Goal: Obtain resource: Obtain resource

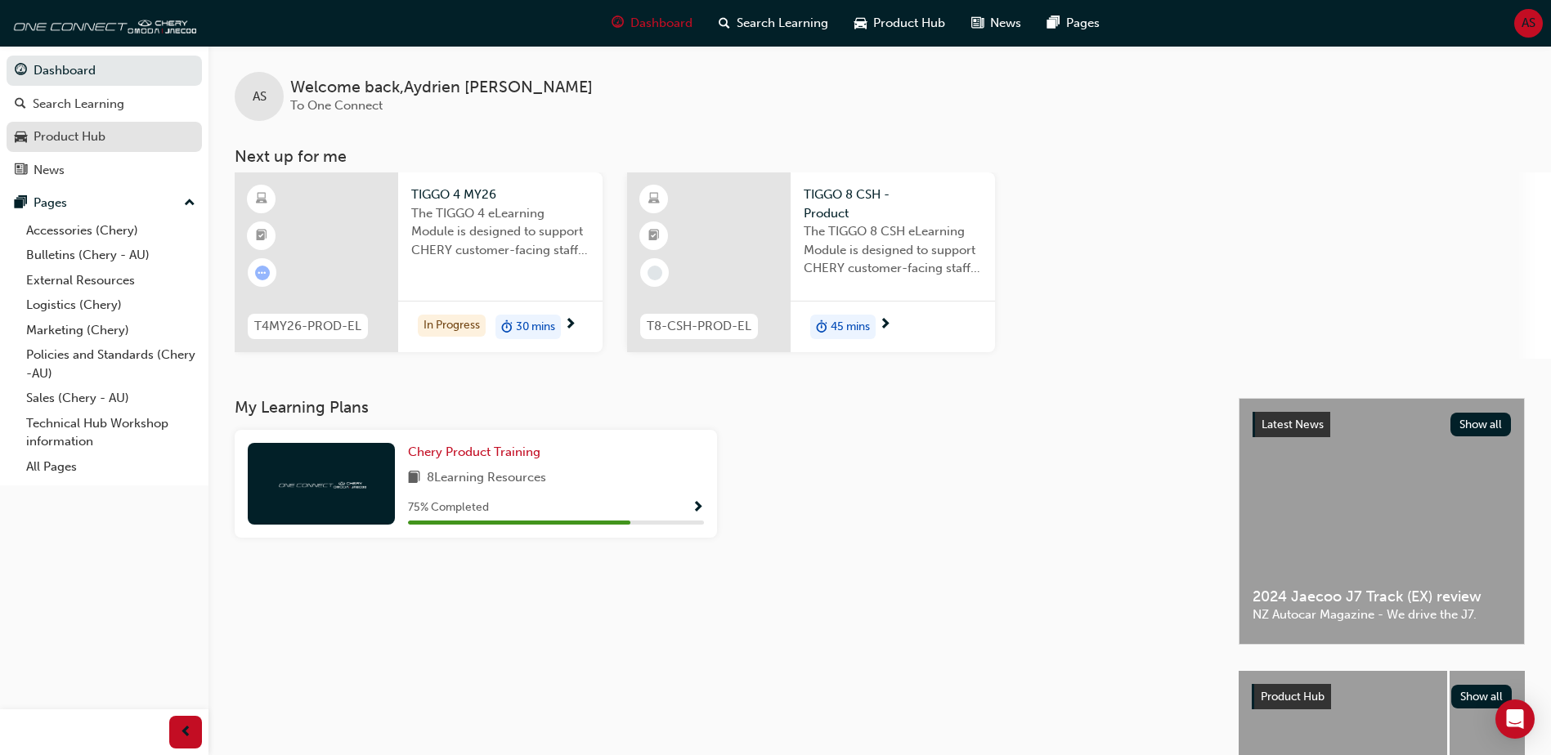
click at [62, 128] on div "Product Hub" at bounding box center [70, 137] width 72 height 19
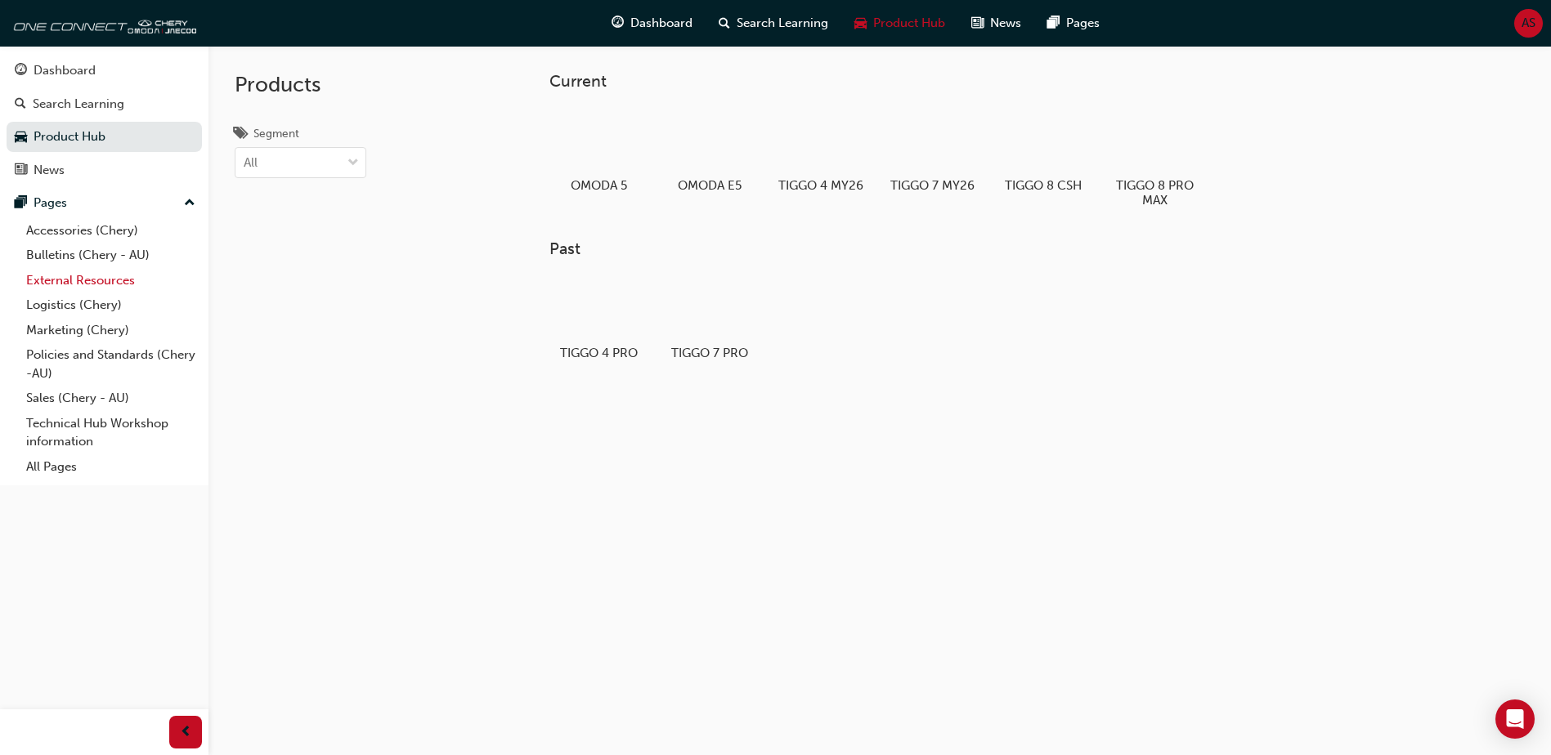
click at [79, 282] on link "External Resources" at bounding box center [111, 280] width 182 height 25
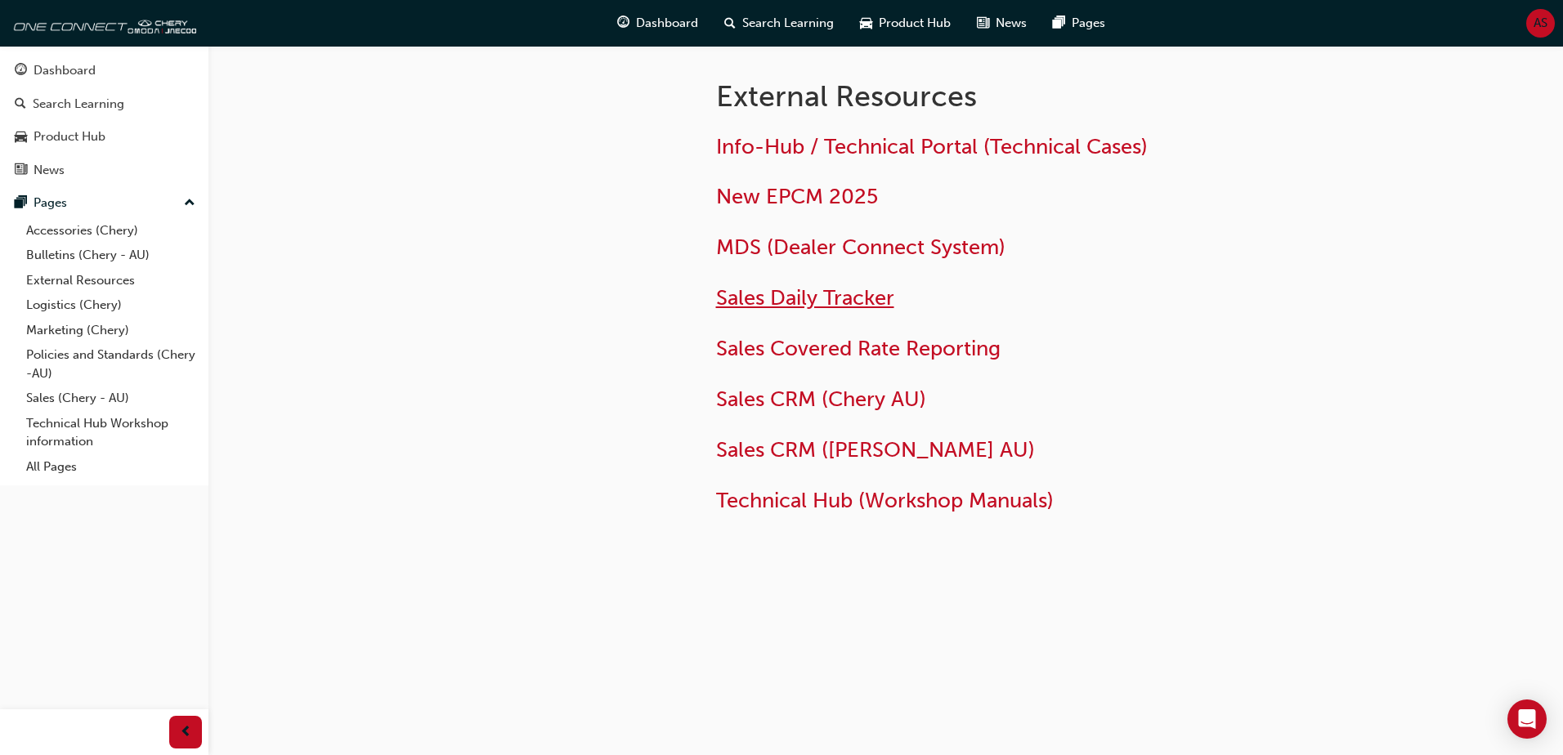
click at [842, 295] on span "Sales Daily Tracker" at bounding box center [805, 297] width 178 height 25
